Goal: Find specific page/section: Find specific page/section

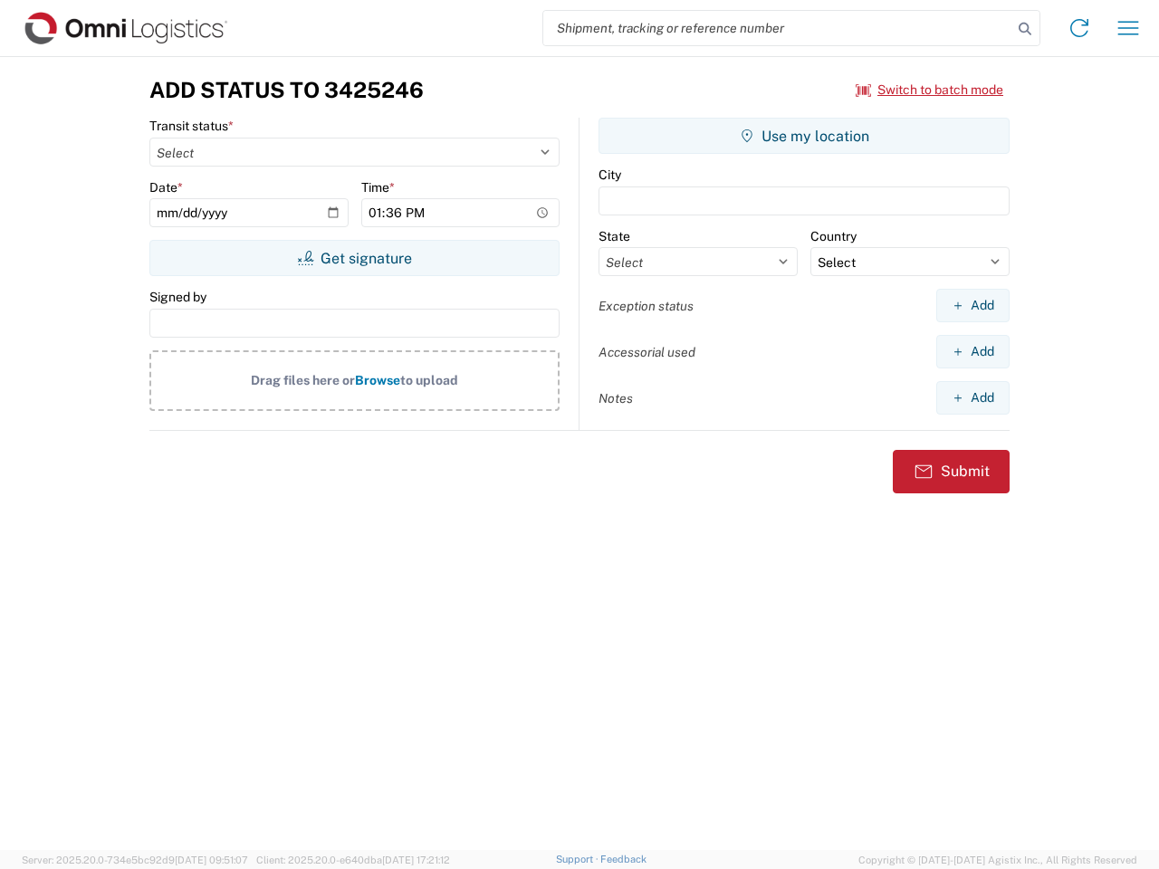
click at [778, 28] on input "search" at bounding box center [777, 28] width 469 height 34
click at [1025, 29] on icon at bounding box center [1024, 28] width 25 height 25
click at [1079, 28] on icon at bounding box center [1079, 28] width 29 height 29
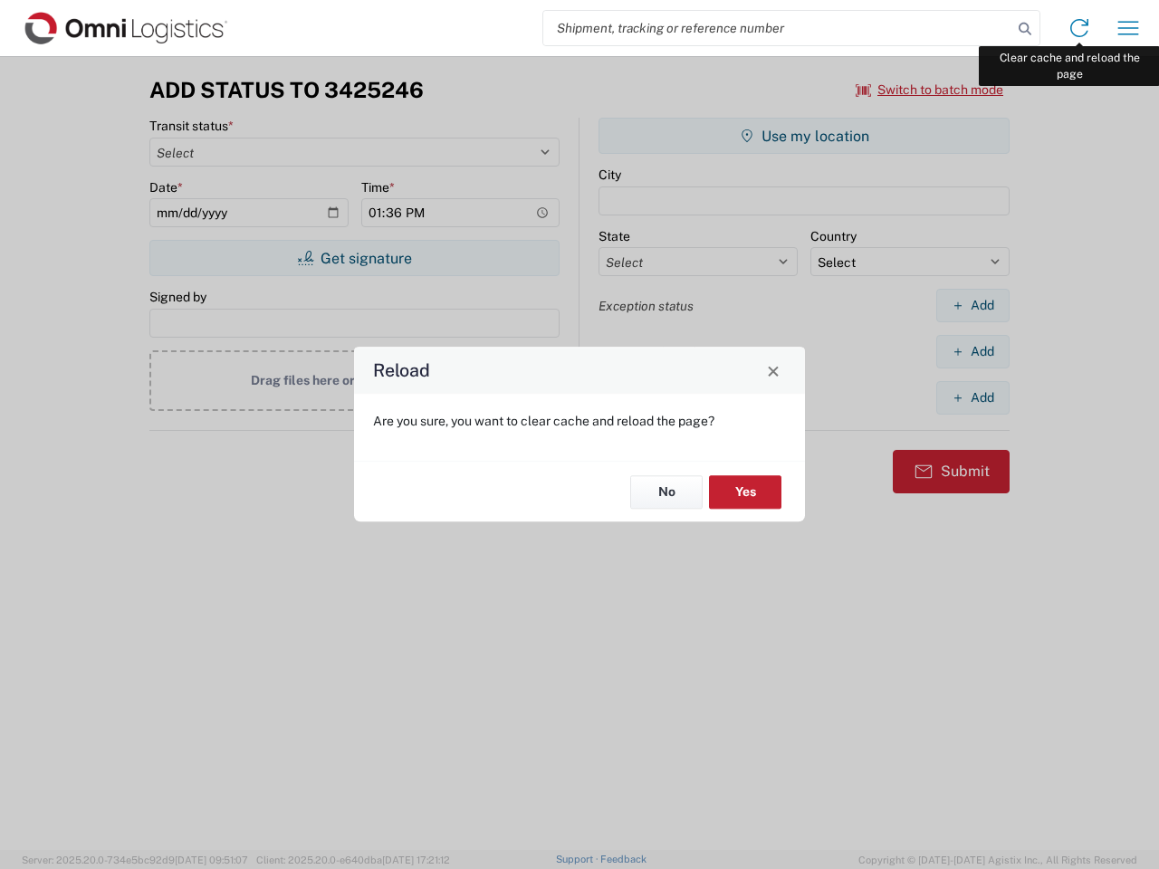
click at [1128, 28] on div "Reload Are you sure, you want to clear cache and reload the page? No Yes" at bounding box center [579, 434] width 1159 height 869
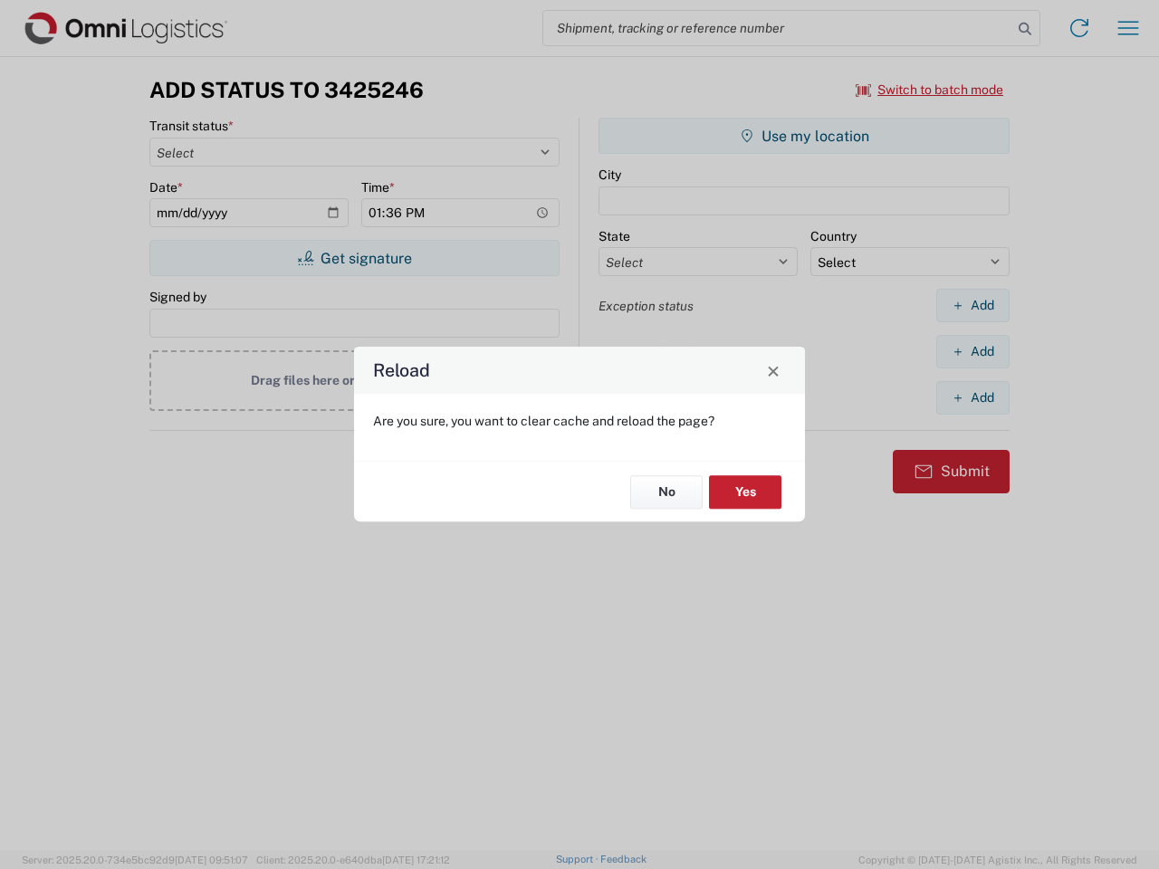
click at [930, 90] on div "Reload Are you sure, you want to clear cache and reload the page? No Yes" at bounding box center [579, 434] width 1159 height 869
click at [354, 258] on div "Reload Are you sure, you want to clear cache and reload the page? No Yes" at bounding box center [579, 434] width 1159 height 869
click at [804, 136] on div "Reload Are you sure, you want to clear cache and reload the page? No Yes" at bounding box center [579, 434] width 1159 height 869
click at [972, 305] on div "Reload Are you sure, you want to clear cache and reload the page? No Yes" at bounding box center [579, 434] width 1159 height 869
click at [972, 351] on div "Reload Are you sure, you want to clear cache and reload the page? No Yes" at bounding box center [579, 434] width 1159 height 869
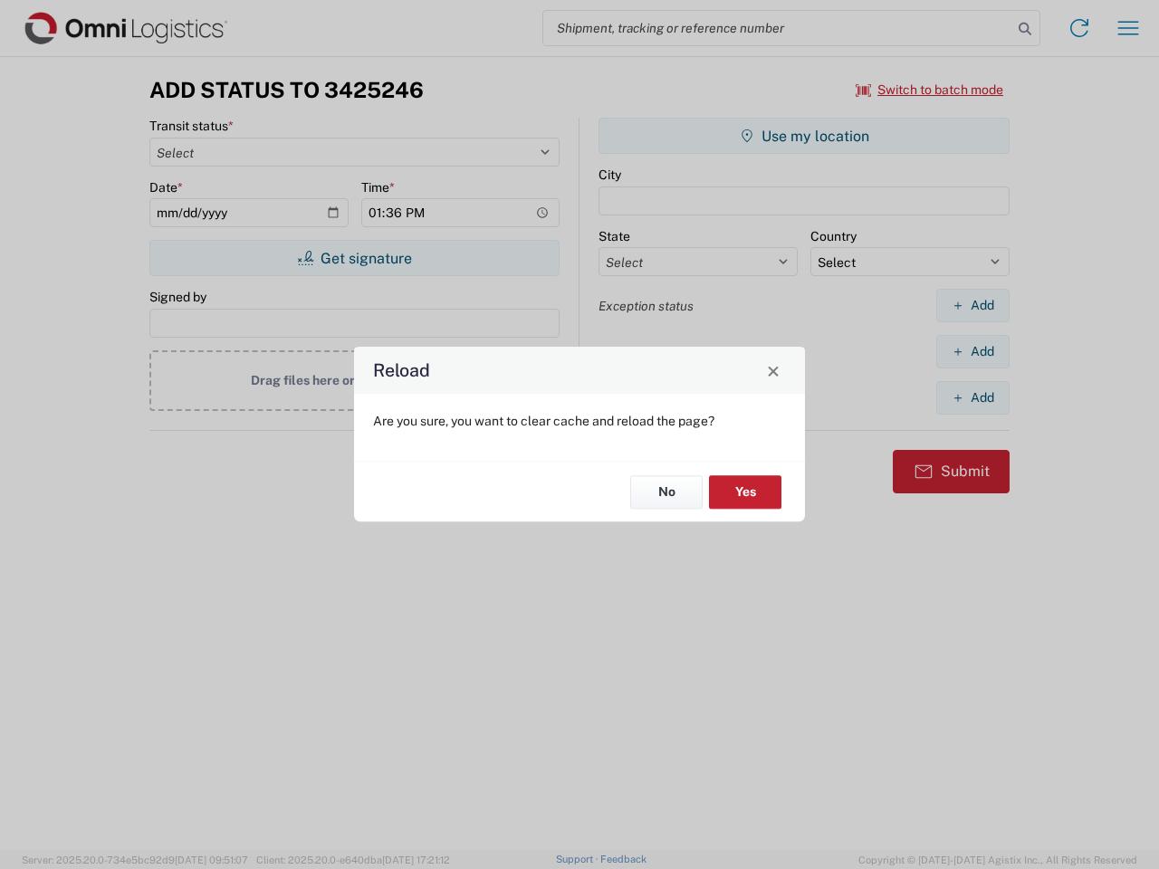
click at [972, 398] on div "Reload Are you sure, you want to clear cache and reload the page? No Yes" at bounding box center [579, 434] width 1159 height 869
